Goal: Task Accomplishment & Management: Use online tool/utility

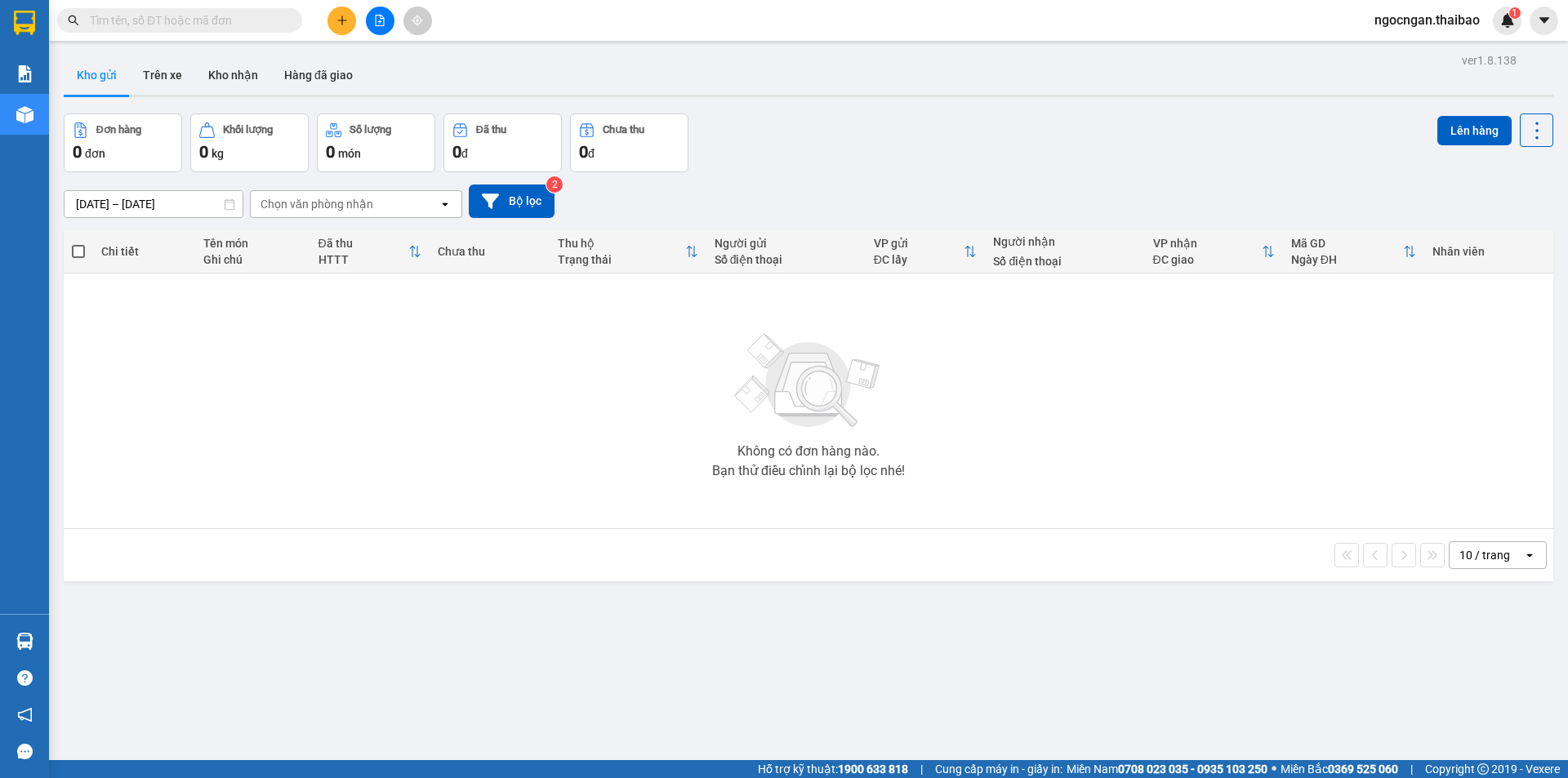
click at [1436, 18] on span "ngocngan.thaibao" at bounding box center [1427, 20] width 132 height 20
click at [1424, 53] on span "Đăng xuất" at bounding box center [1434, 51] width 98 height 18
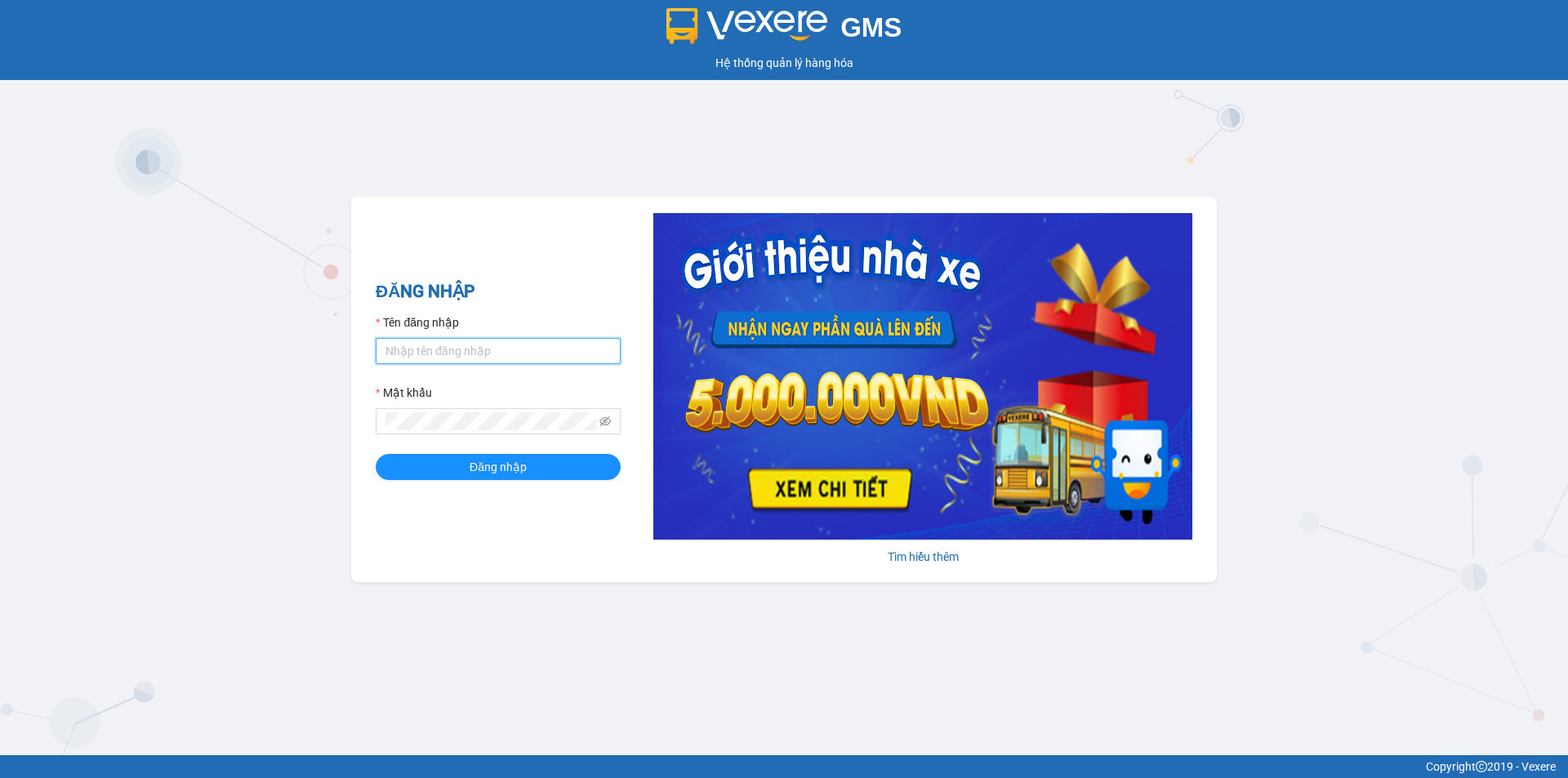
click at [522, 356] on input "Tên đăng nhập" at bounding box center [497, 350] width 245 height 26
type input "phuongvy.thaibao"
click at [375, 454] on button "Đăng nhập" at bounding box center [497, 466] width 245 height 26
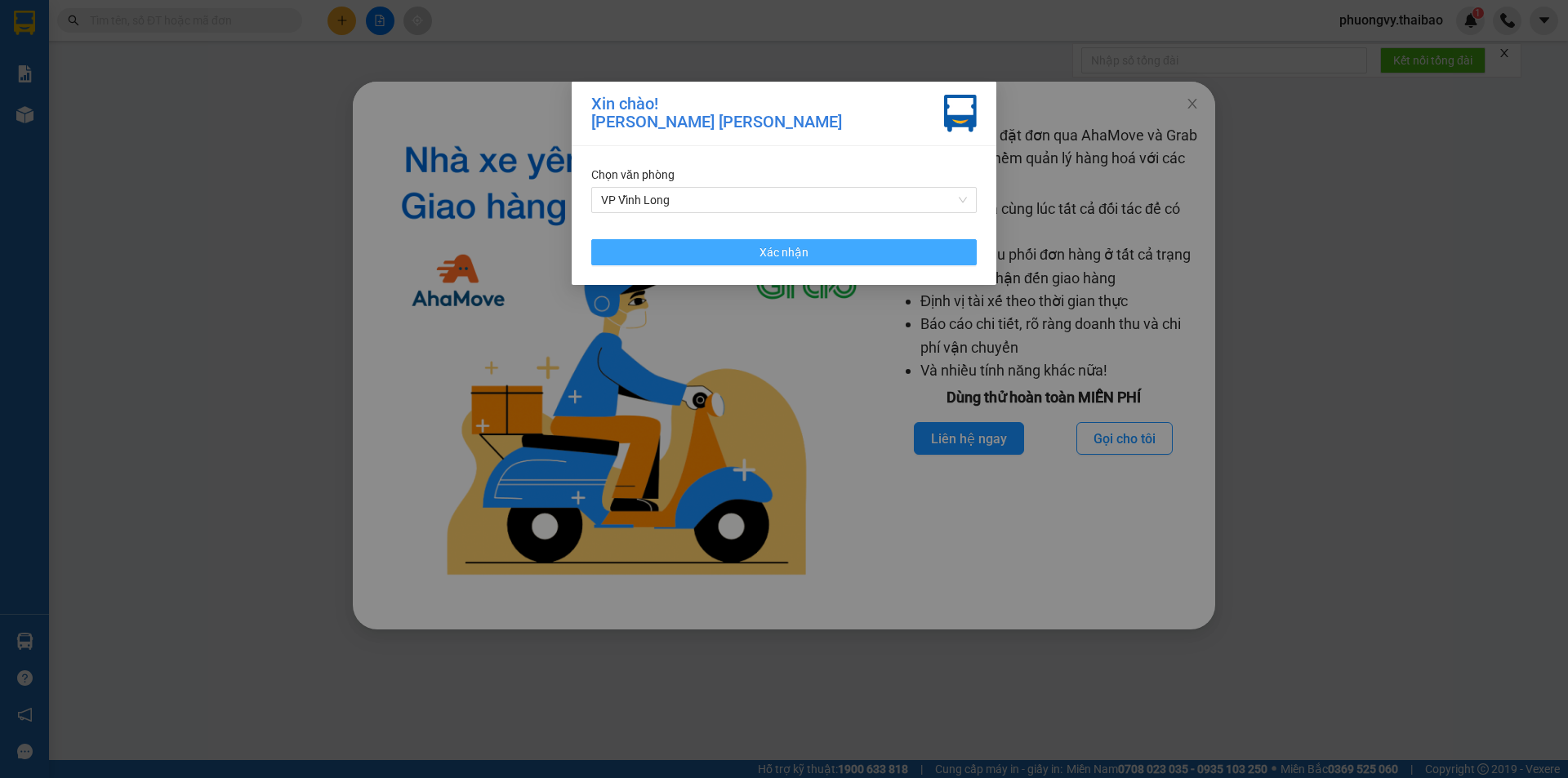
click at [877, 256] on button "Xác nhận" at bounding box center [784, 251] width 385 height 26
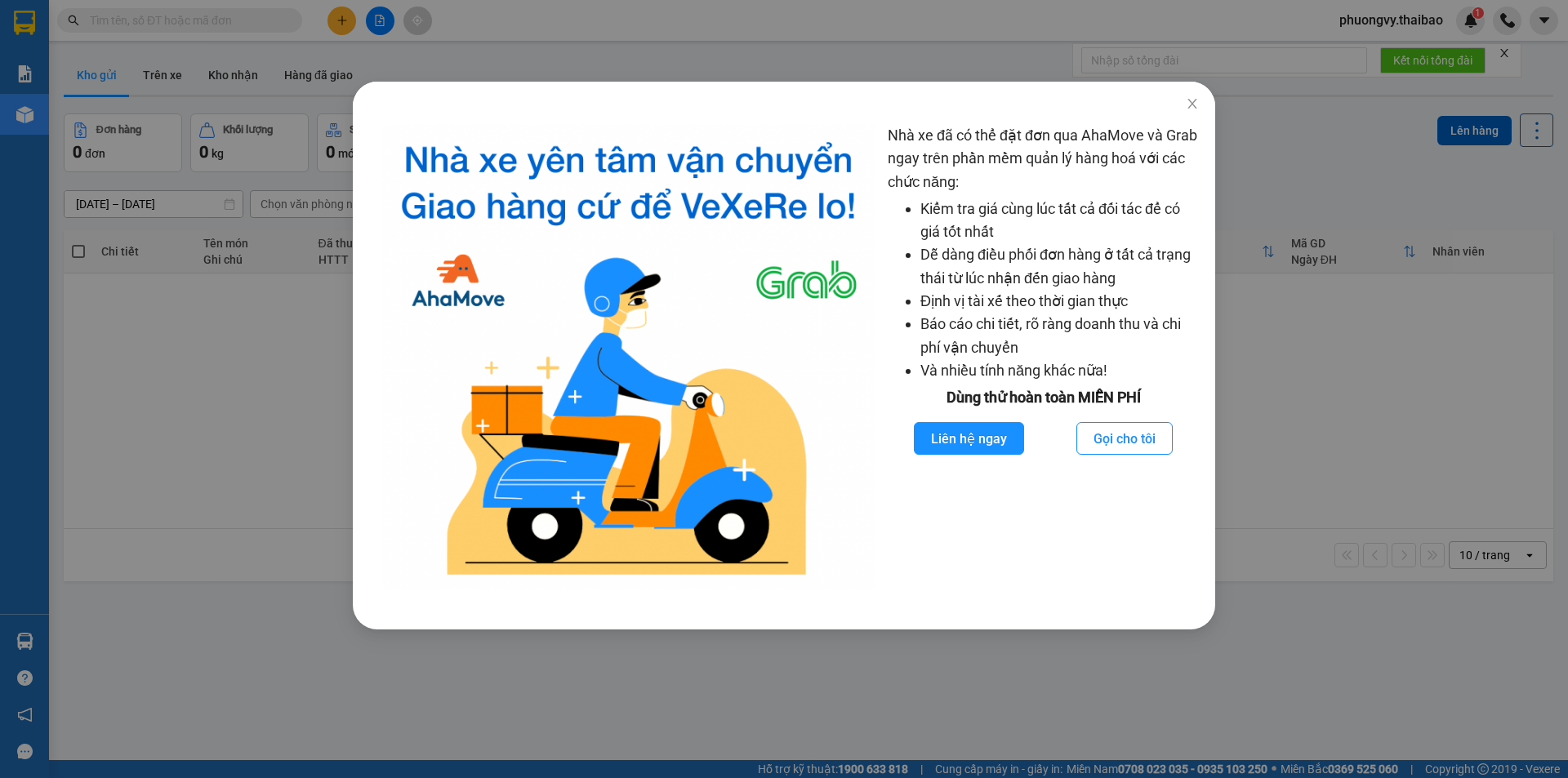
click at [1258, 402] on div "Nhà xe đã có thể đặt đơn qua AhaMove và Grab ngay trên phần mềm quản lý hàng ho…" at bounding box center [784, 389] width 1568 height 778
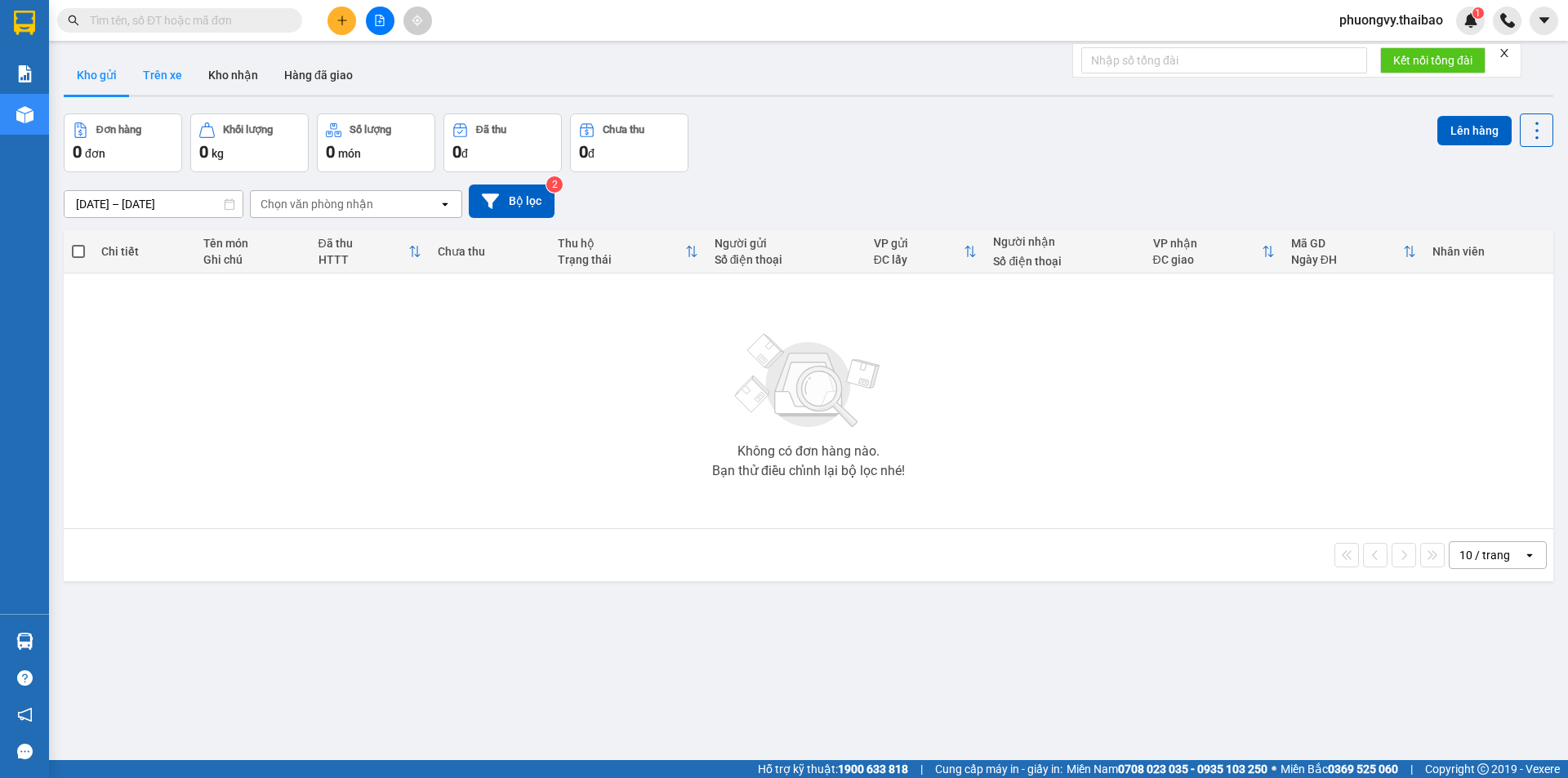
click at [186, 74] on button "Trên xe" at bounding box center [162, 75] width 65 height 39
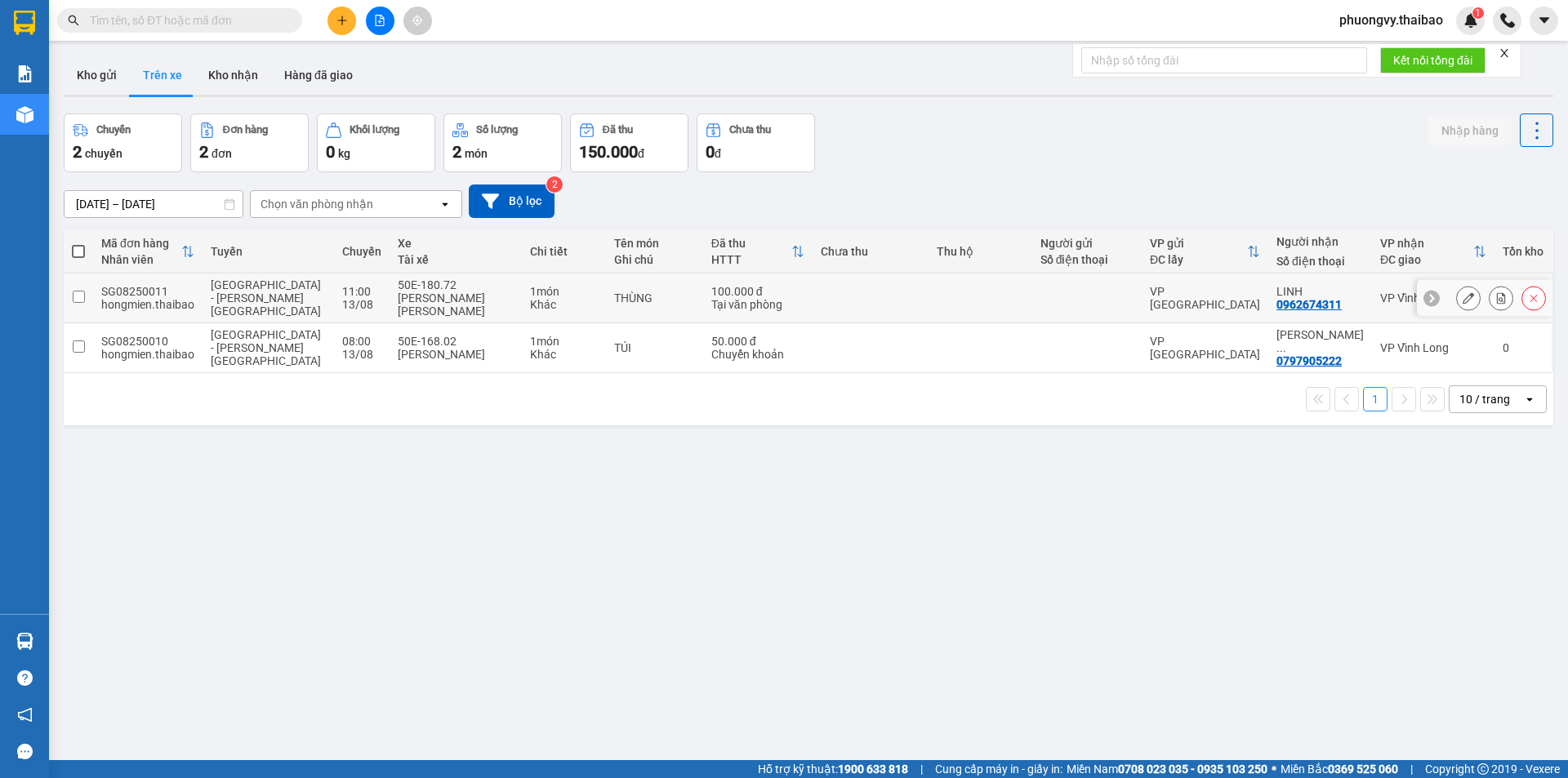
click at [921, 291] on td at bounding box center [871, 299] width 116 height 50
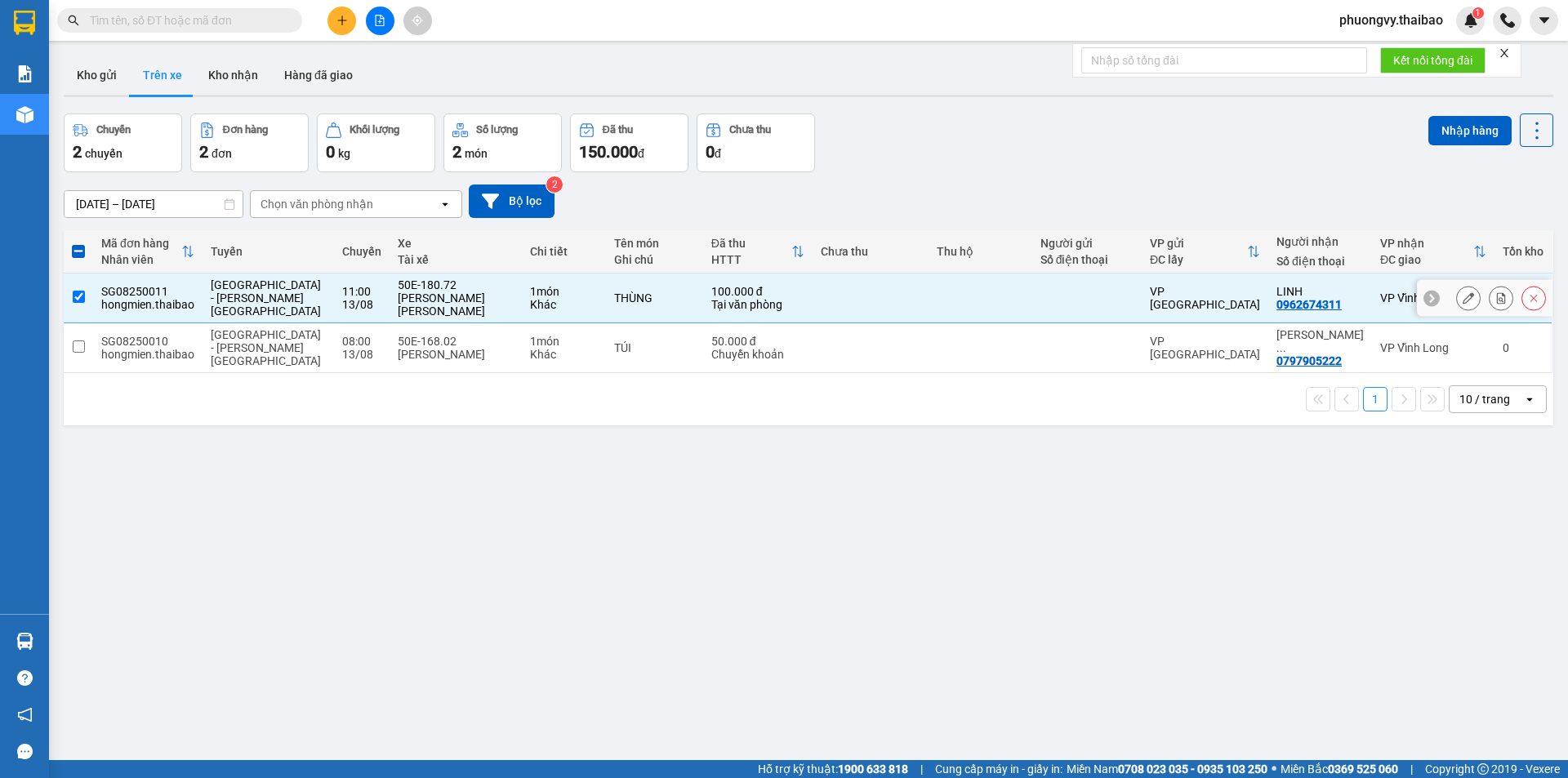
click at [921, 291] on td at bounding box center [871, 299] width 116 height 50
checkbox input "false"
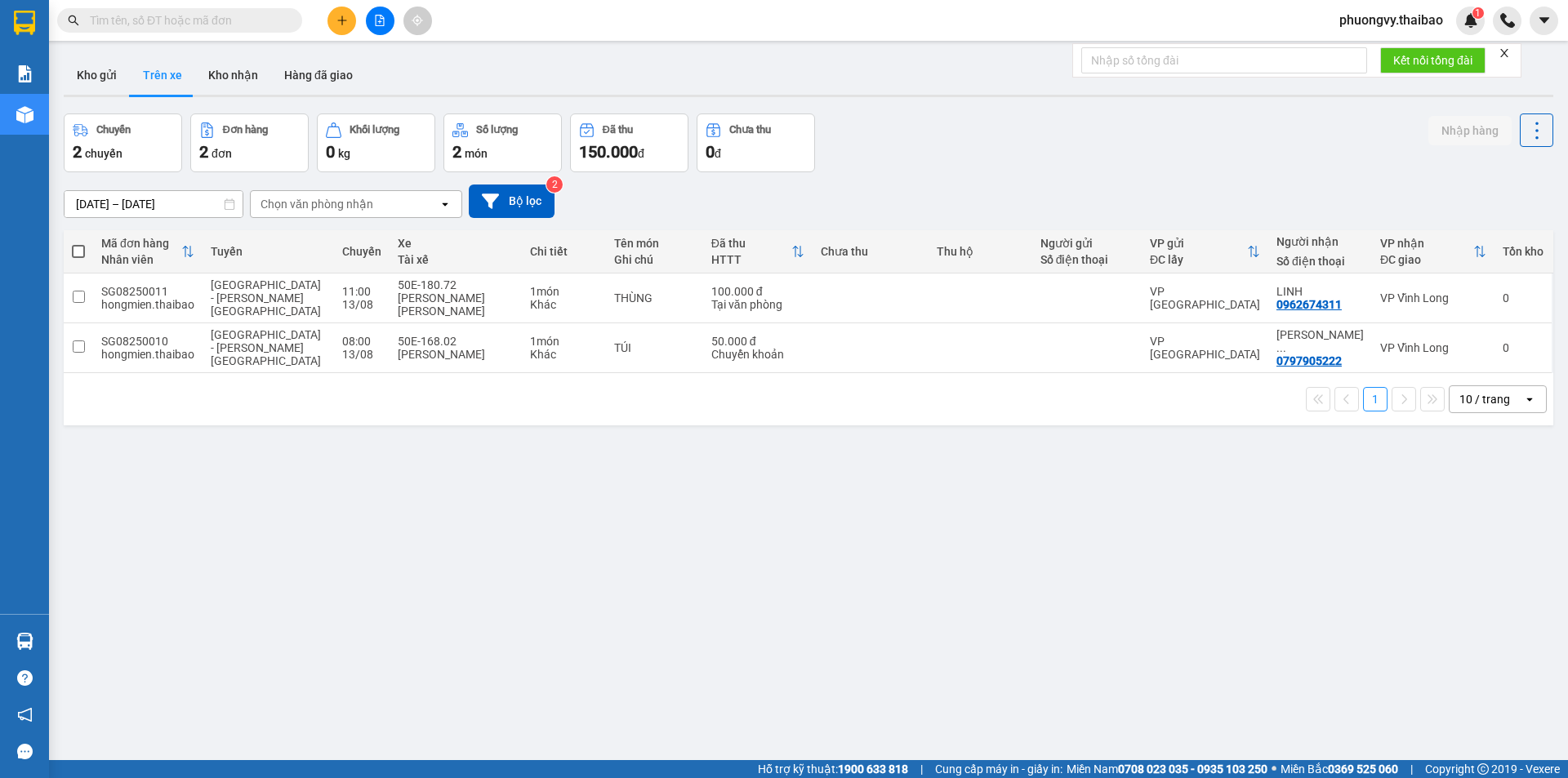
click at [163, 19] on input "text" at bounding box center [186, 20] width 193 height 18
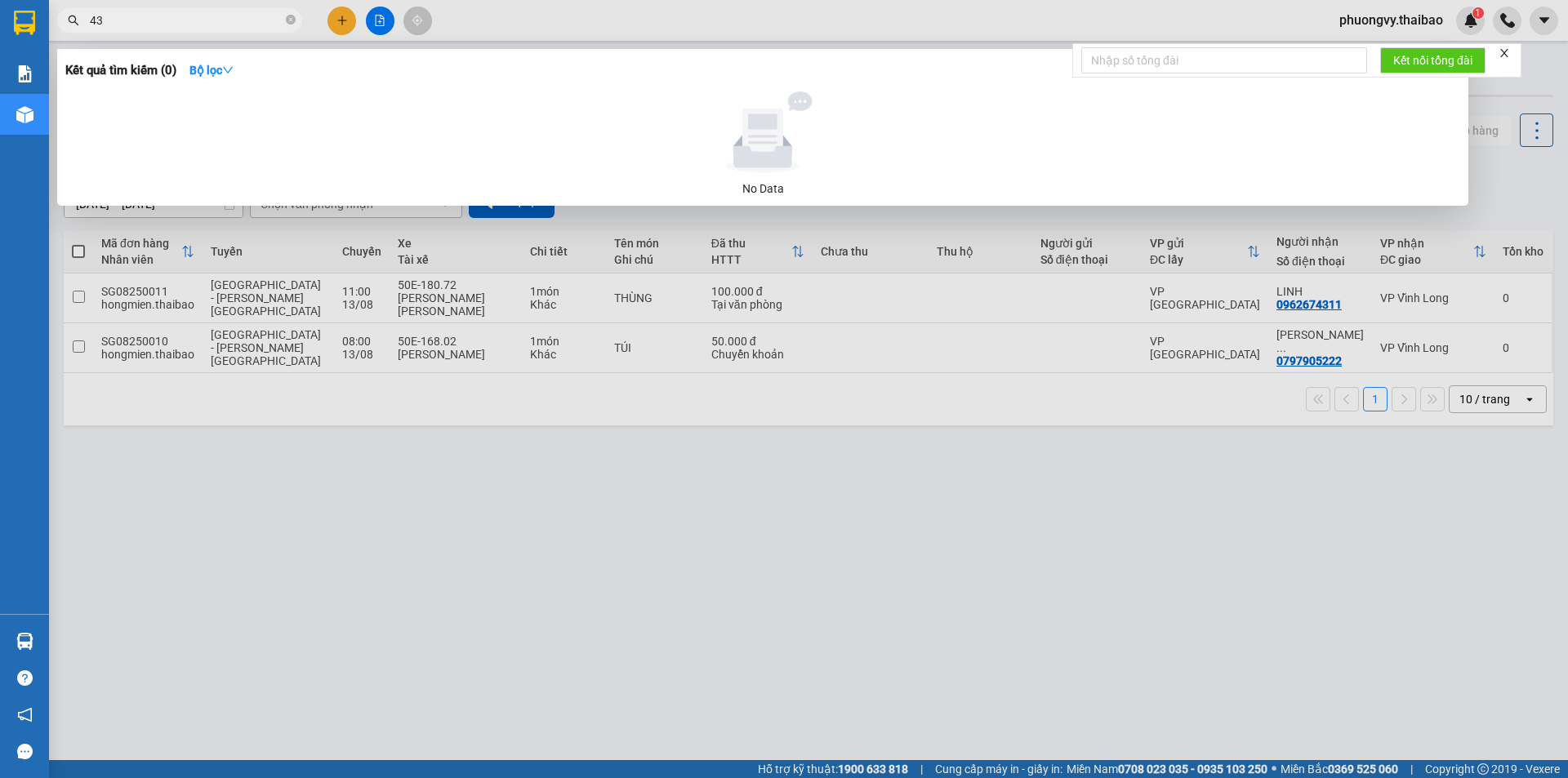
type input "4"
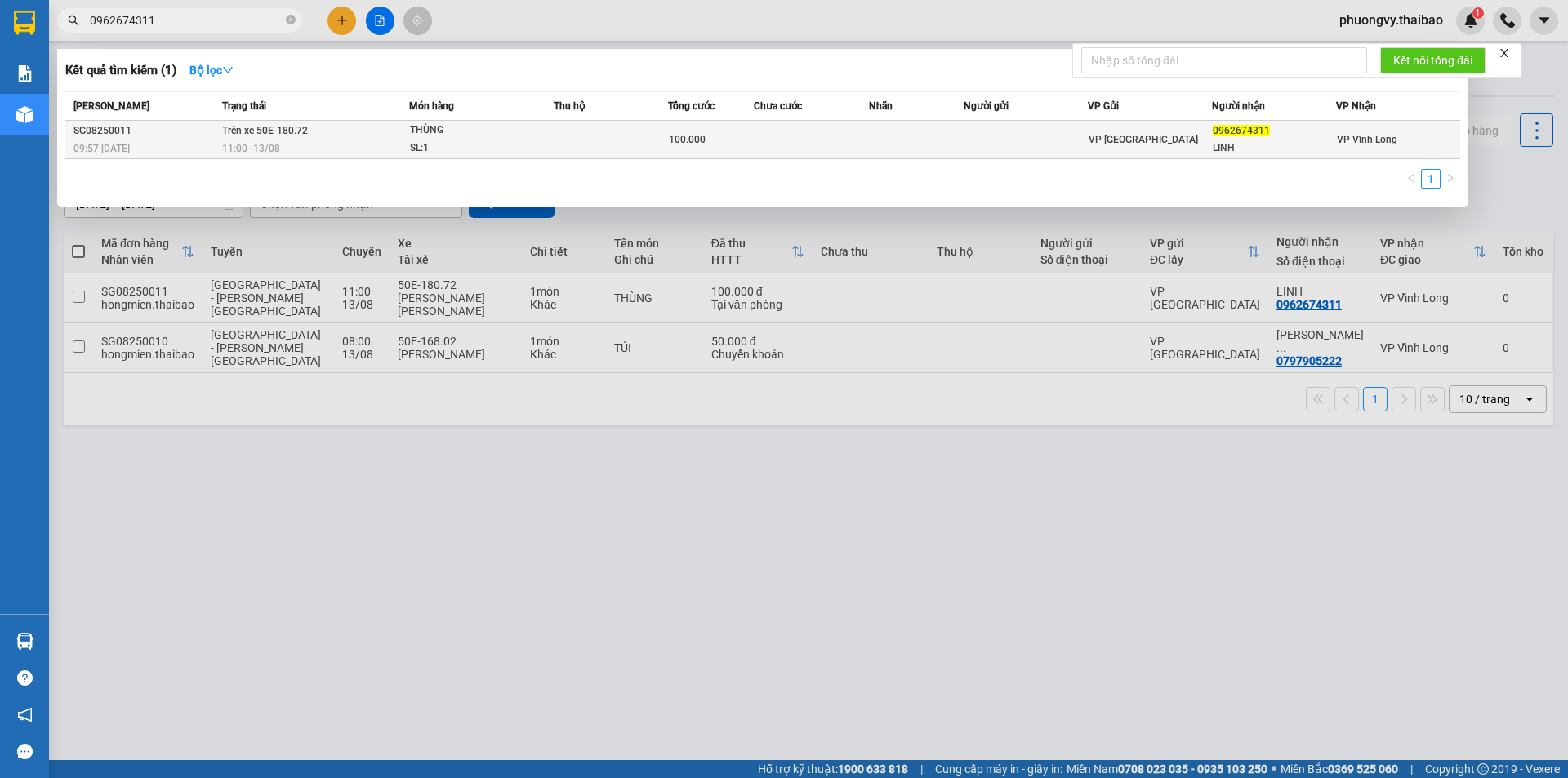
type input "0962674311"
click at [477, 136] on div "THÙNG" at bounding box center [471, 131] width 122 height 18
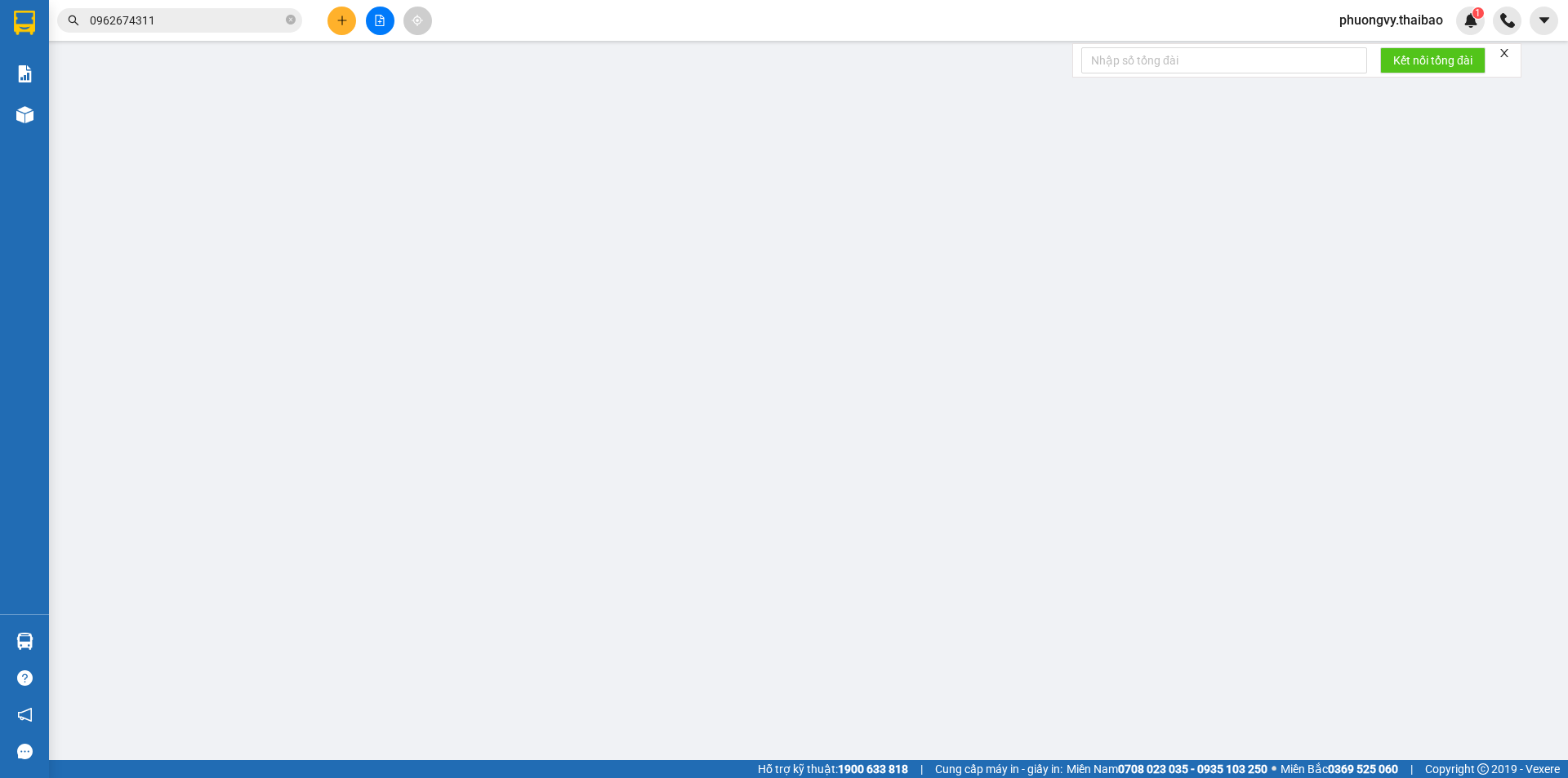
type input "0962674311"
type input "LINH"
type input "100.000"
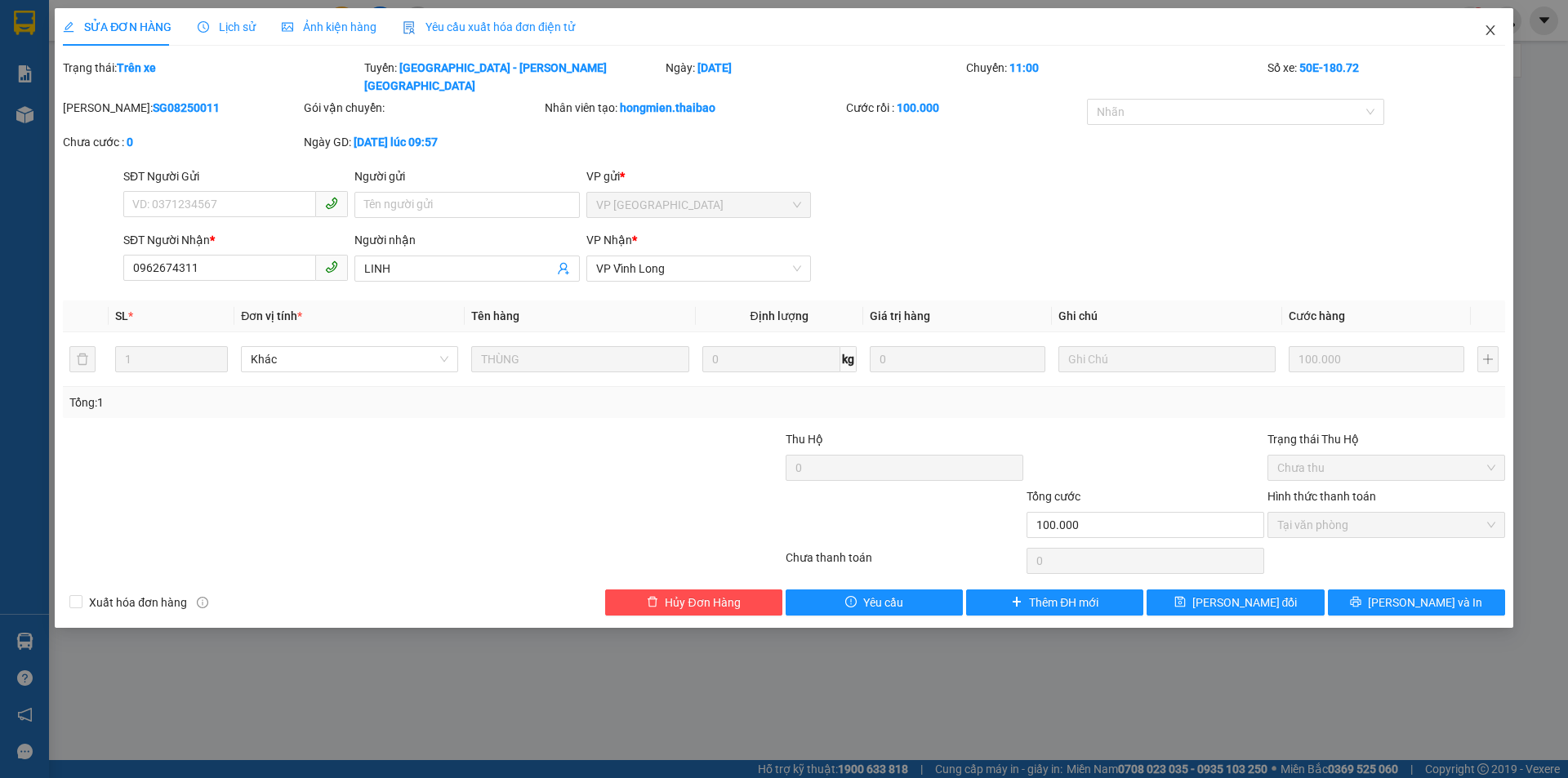
click at [1489, 24] on icon "close" at bounding box center [1490, 30] width 13 height 13
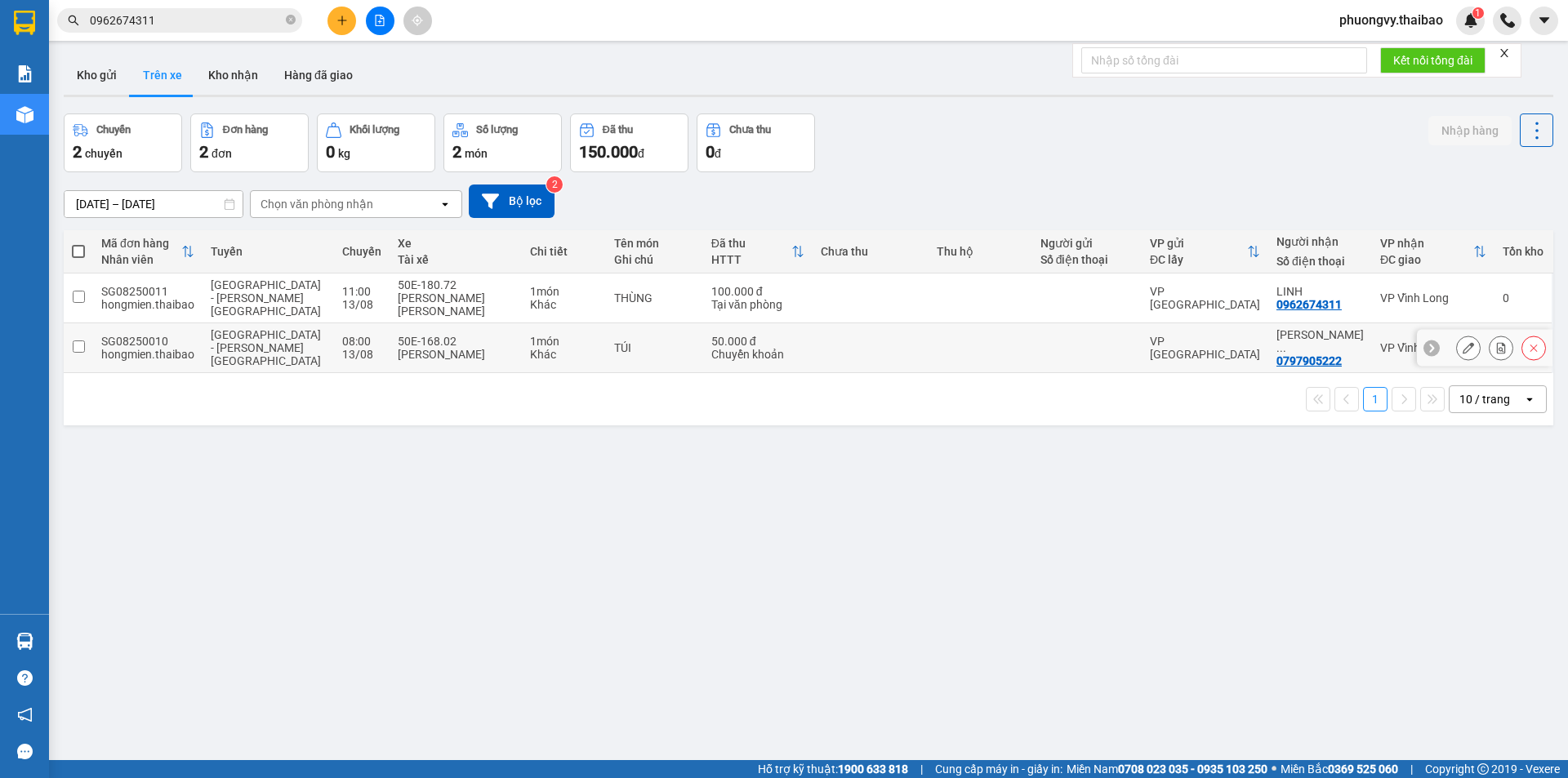
click at [879, 333] on td at bounding box center [871, 348] width 116 height 50
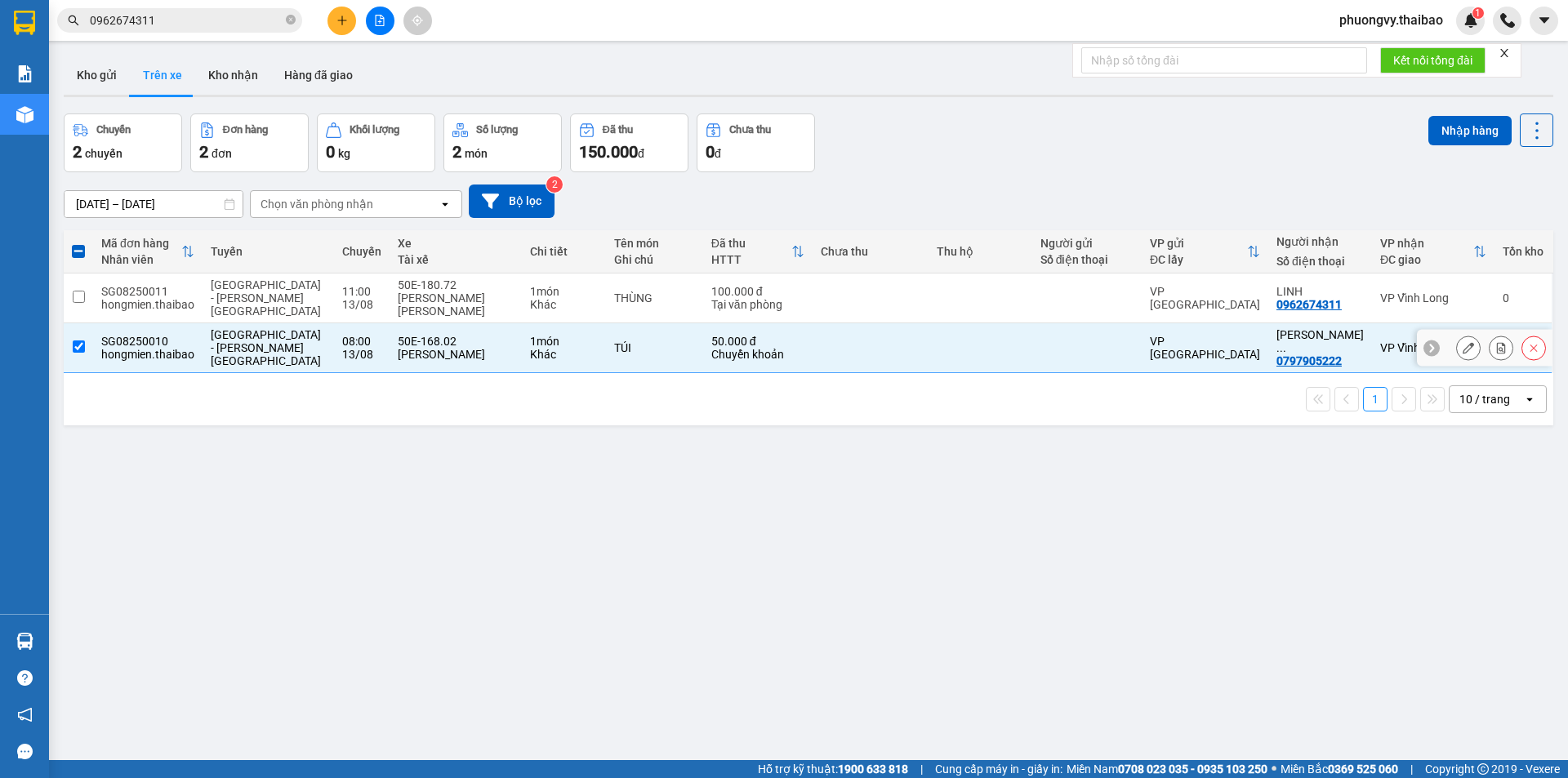
click at [879, 333] on td at bounding box center [871, 348] width 116 height 50
checkbox input "false"
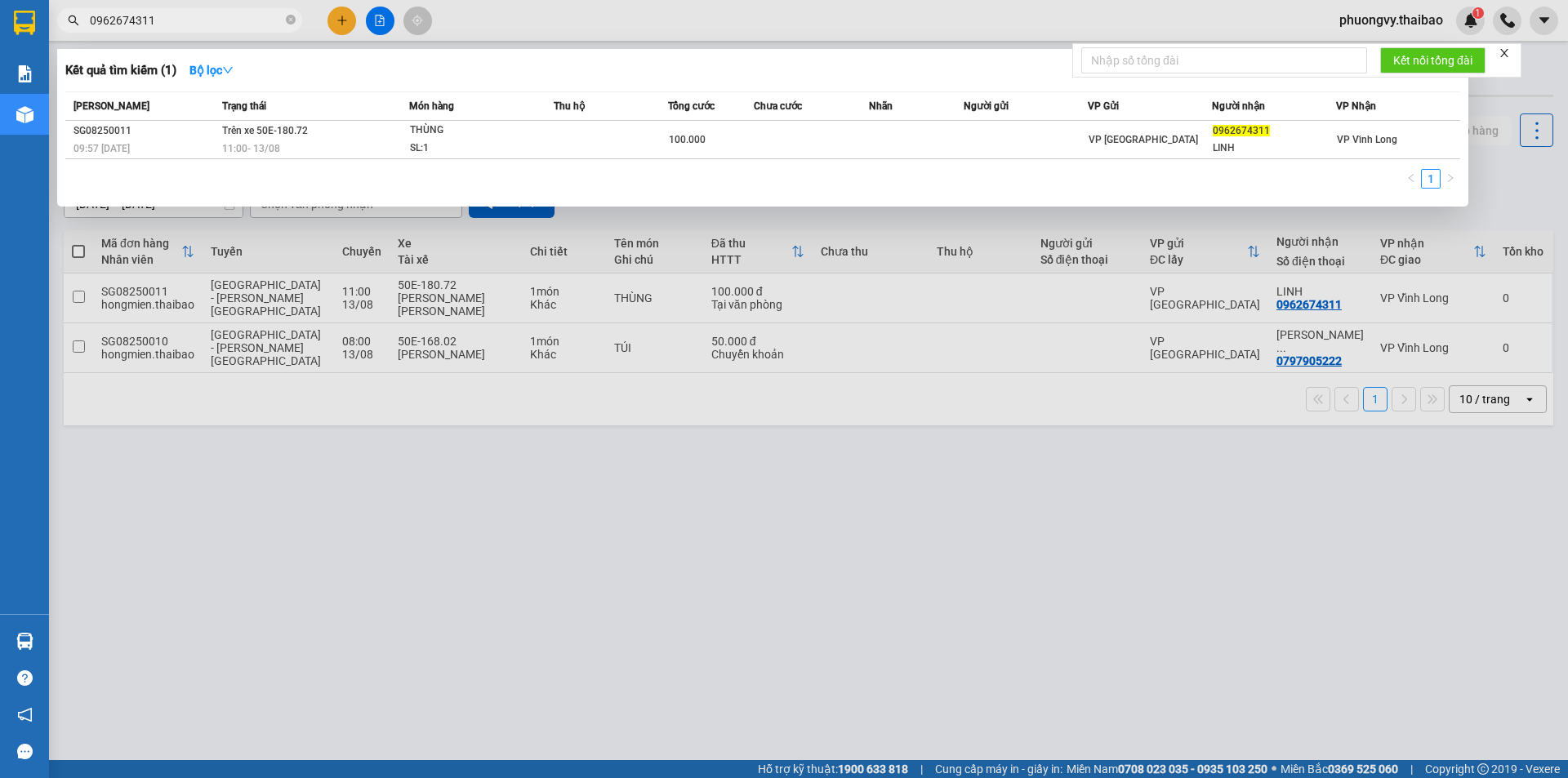
click at [242, 26] on input "0962674311" at bounding box center [186, 20] width 193 height 18
click at [491, 511] on div at bounding box center [784, 389] width 1568 height 778
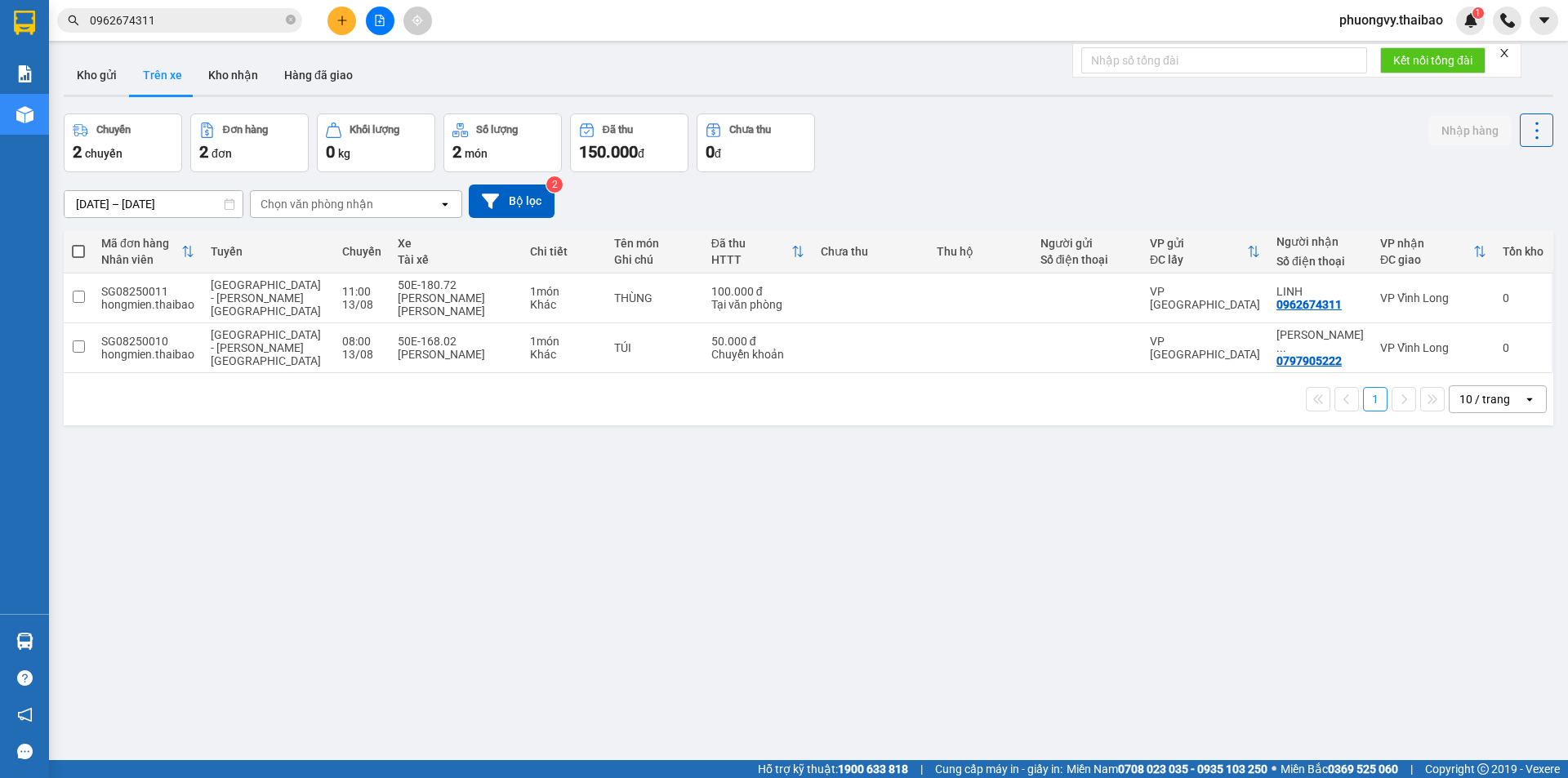
click at [201, 14] on input "0962674311" at bounding box center [186, 20] width 193 height 18
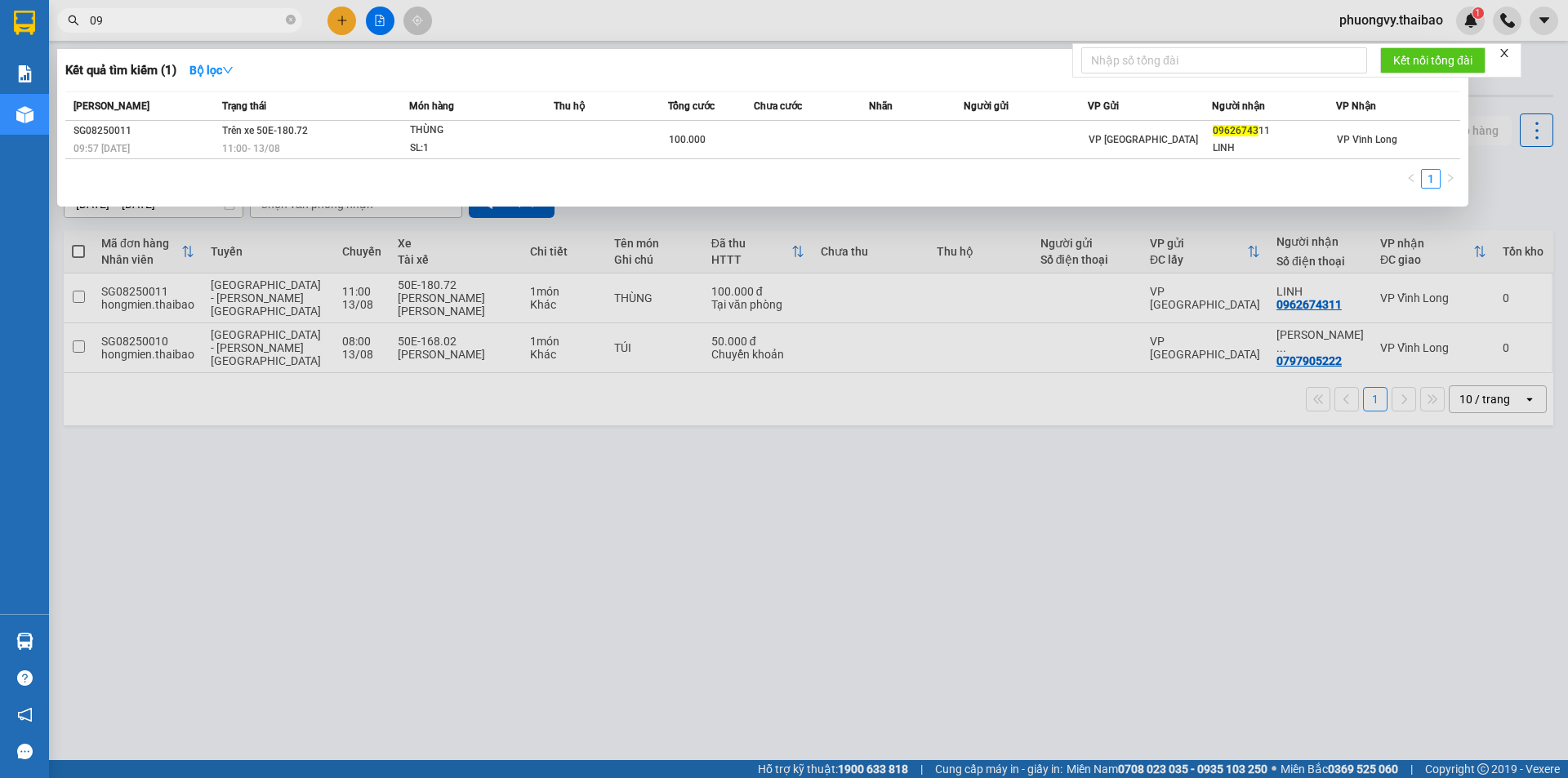
type input "0"
type input "5222"
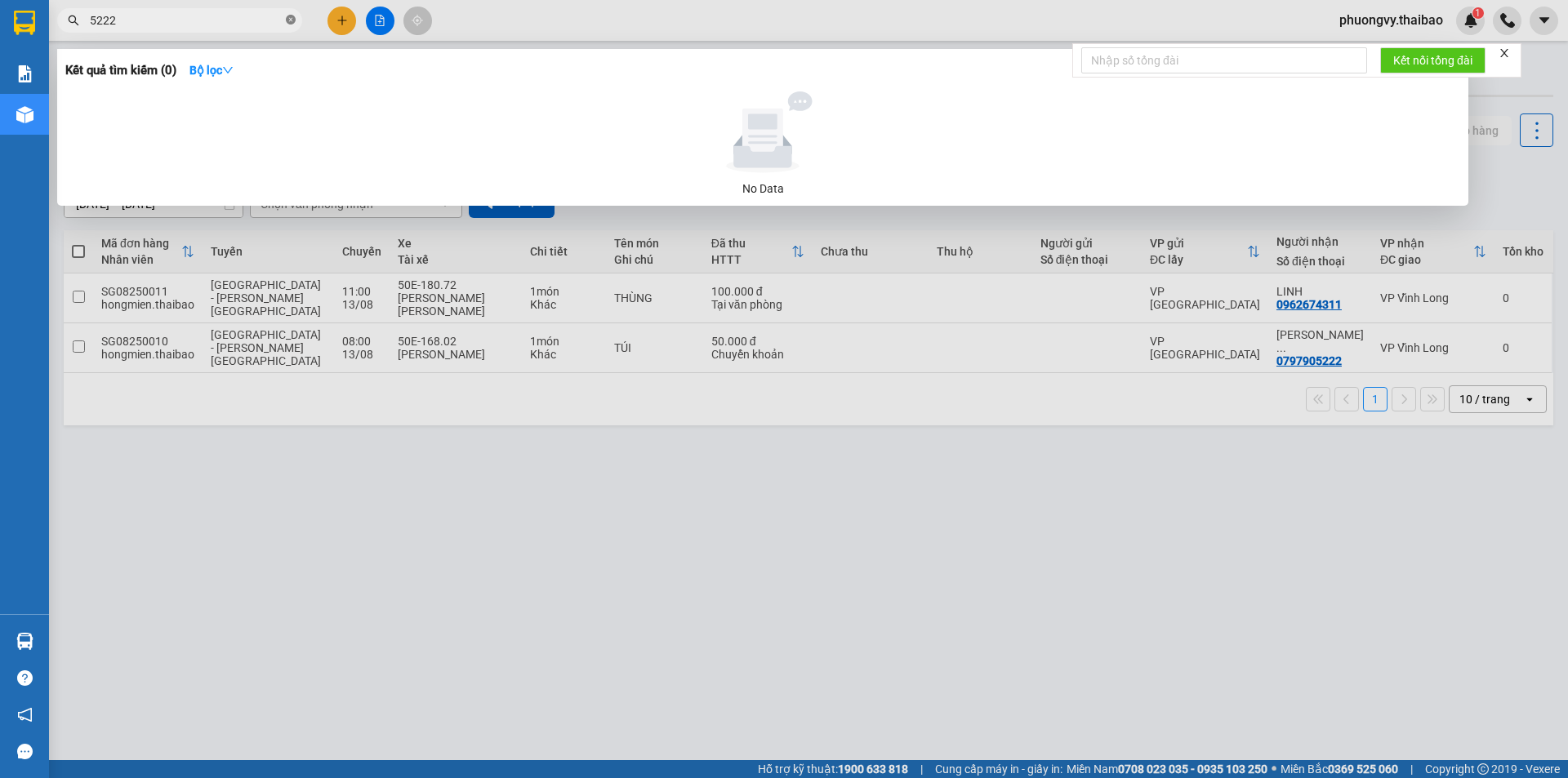
click at [291, 21] on icon "close-circle" at bounding box center [291, 19] width 10 height 10
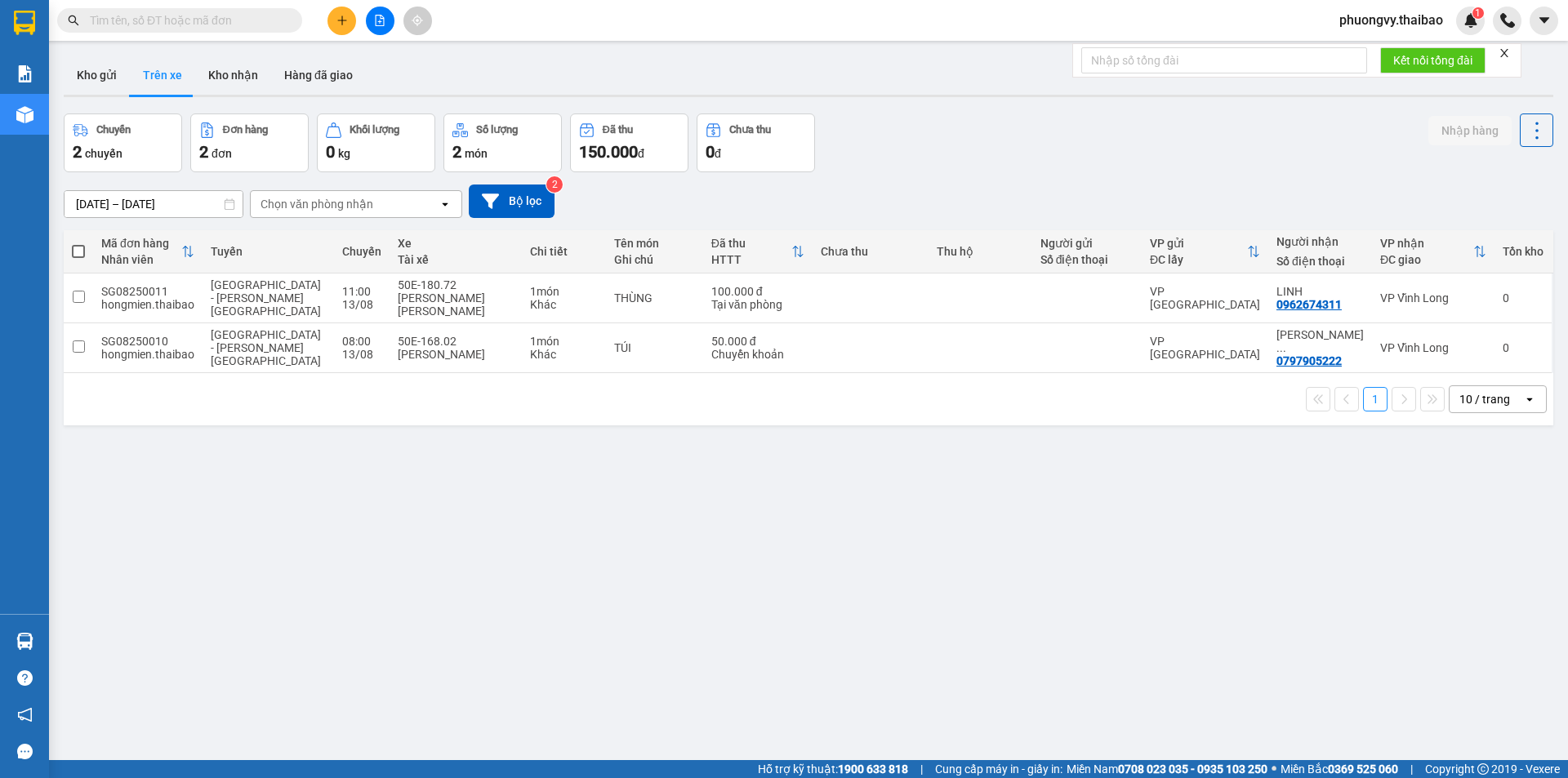
click at [209, 14] on input "text" at bounding box center [186, 20] width 193 height 18
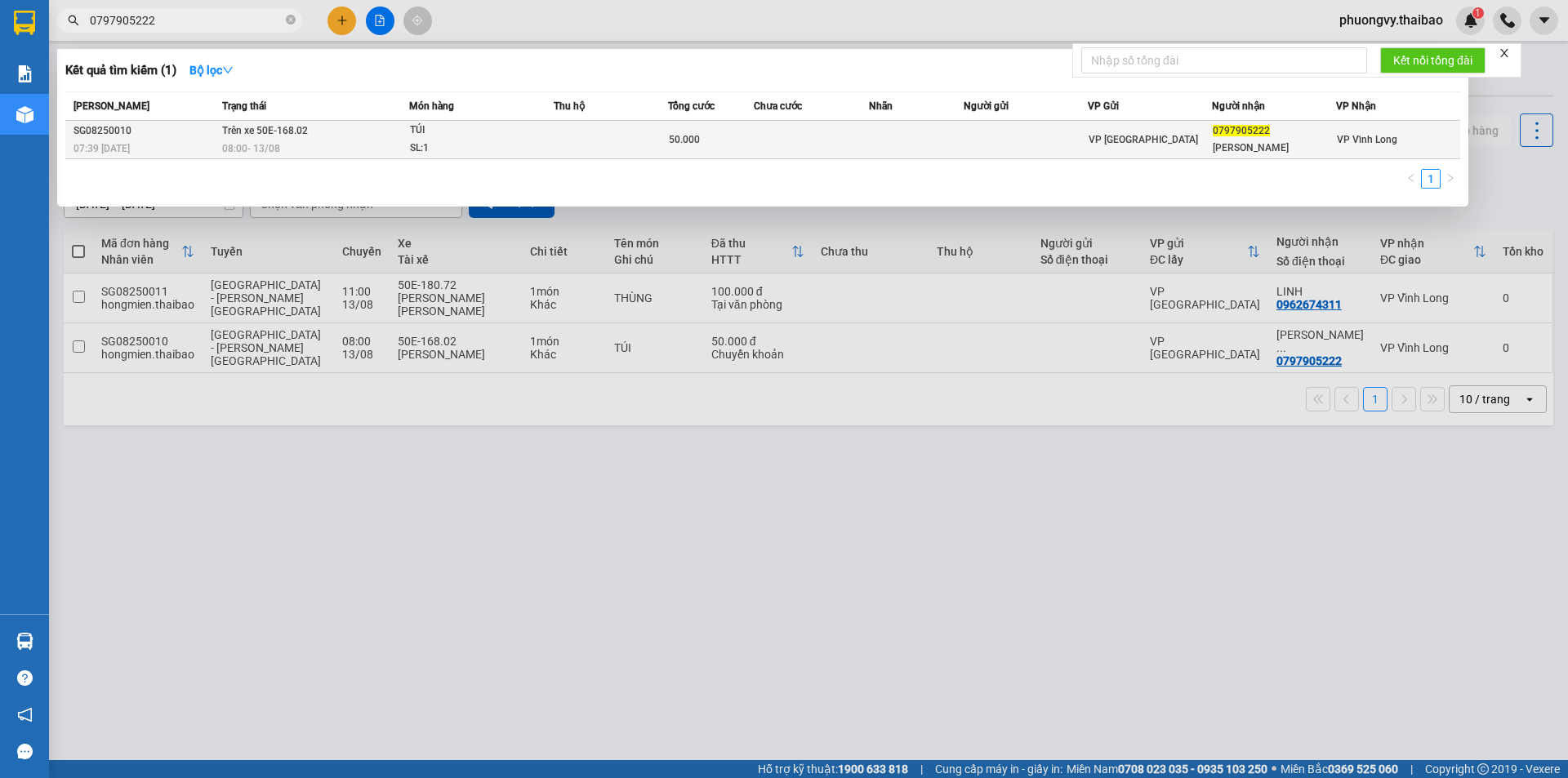
type input "0797905222"
click at [488, 151] on span "TÚI SL: 1" at bounding box center [481, 139] width 144 height 35
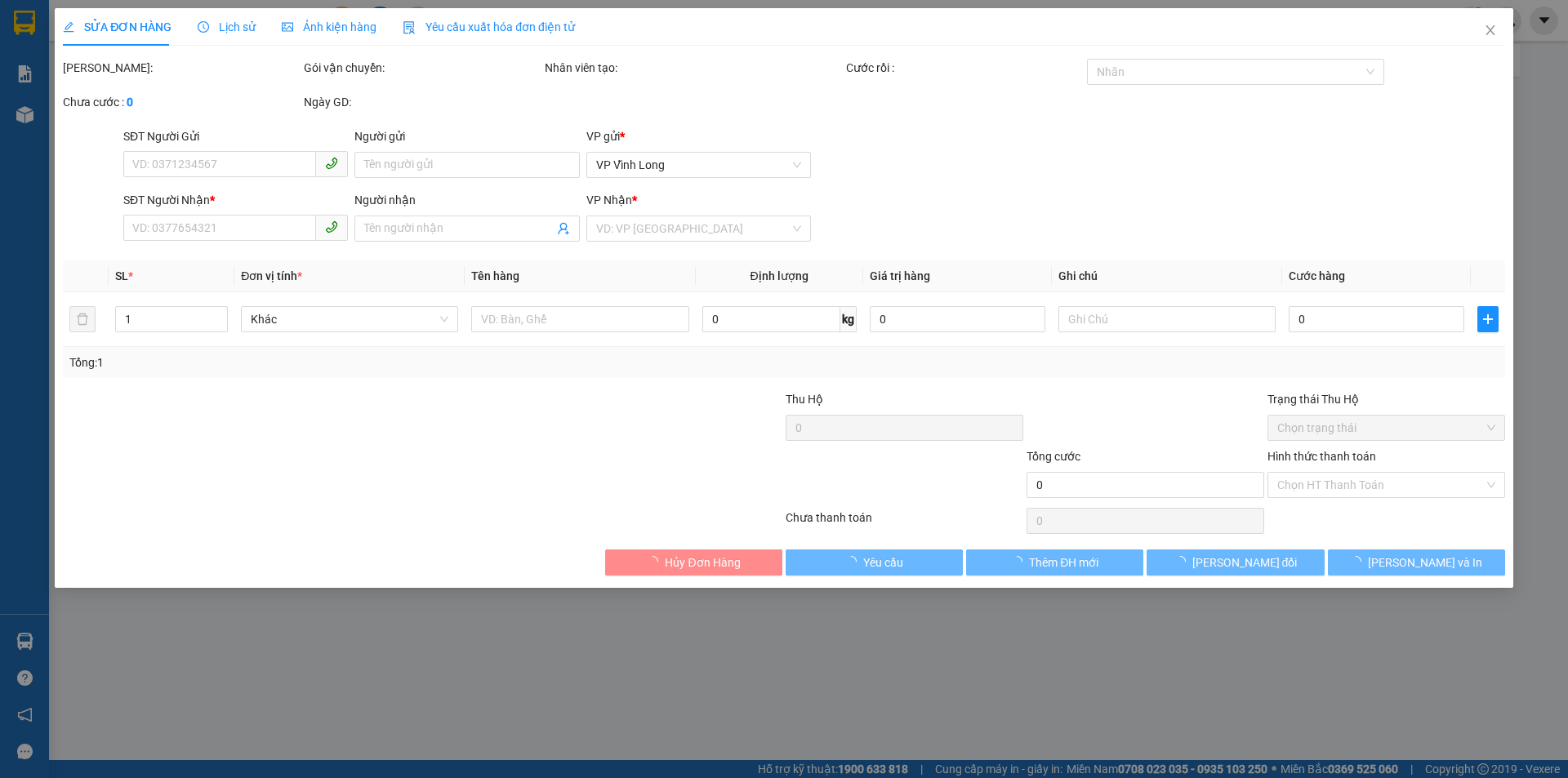
type input "0797905222"
type input "[PERSON_NAME]"
type input "50.000"
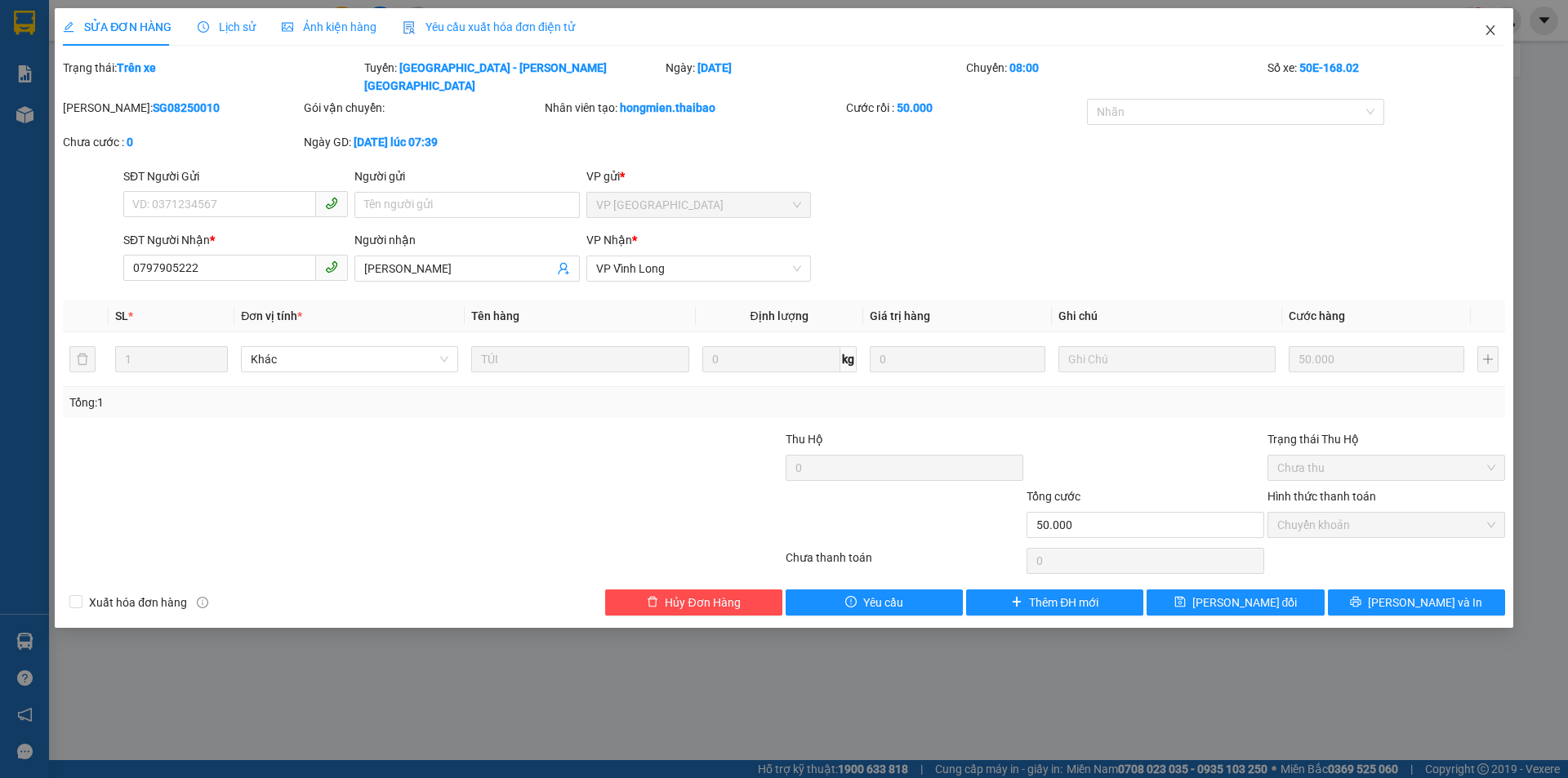
click at [1490, 33] on icon "close" at bounding box center [1490, 30] width 13 height 13
